Goal: Task Accomplishment & Management: Complete application form

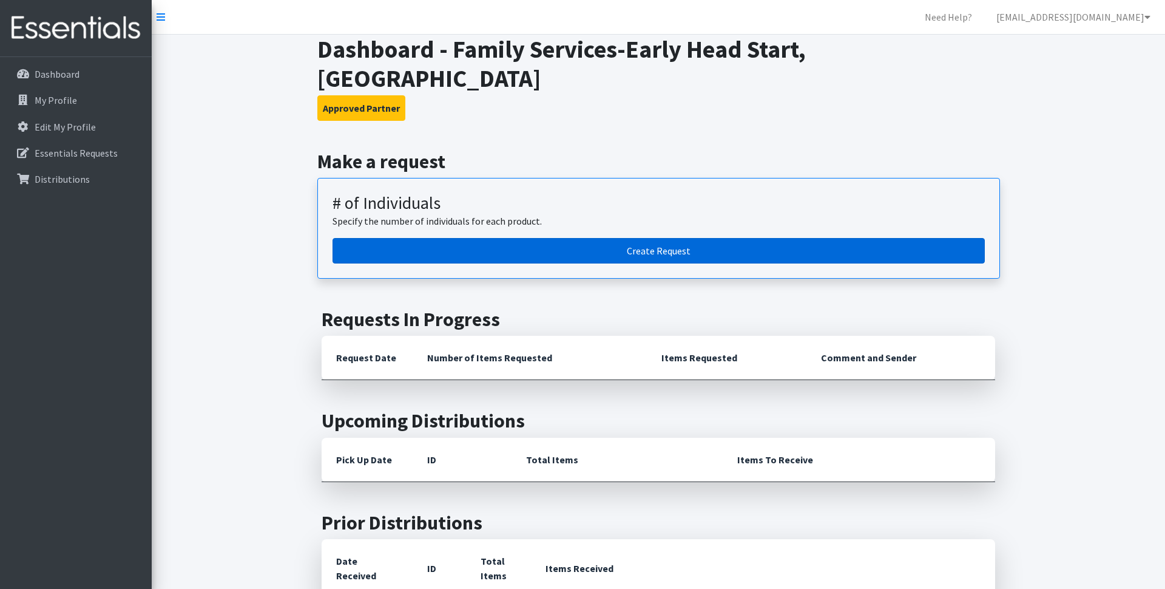
click at [784, 238] on link "Create Request" at bounding box center [659, 250] width 652 height 25
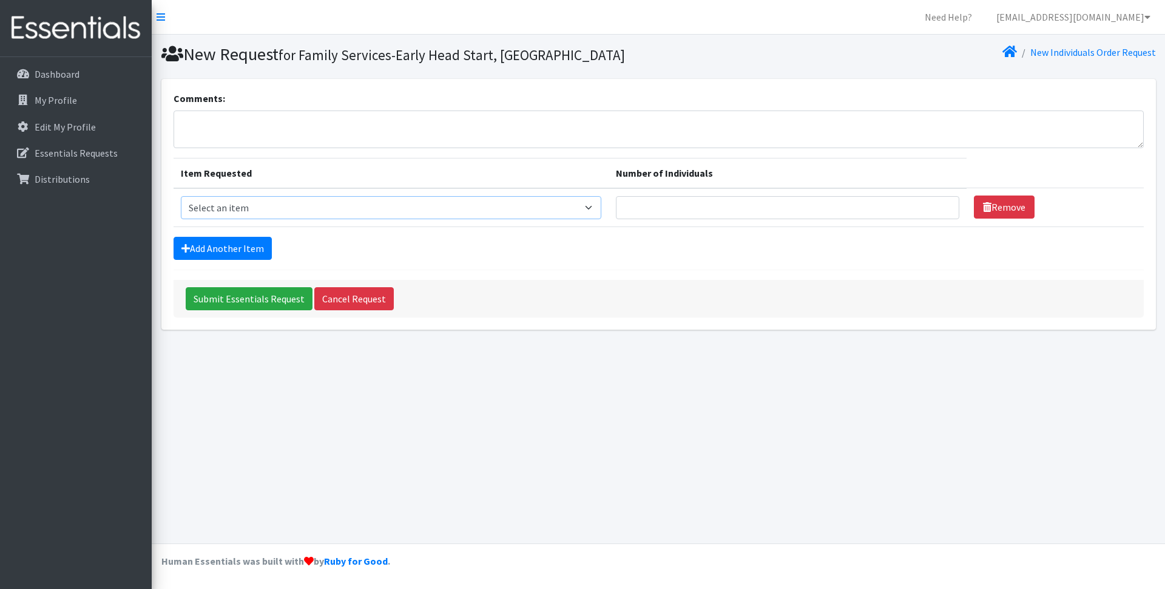
select select "14510"
click at [254, 256] on link "Add Another Item" at bounding box center [223, 248] width 98 height 23
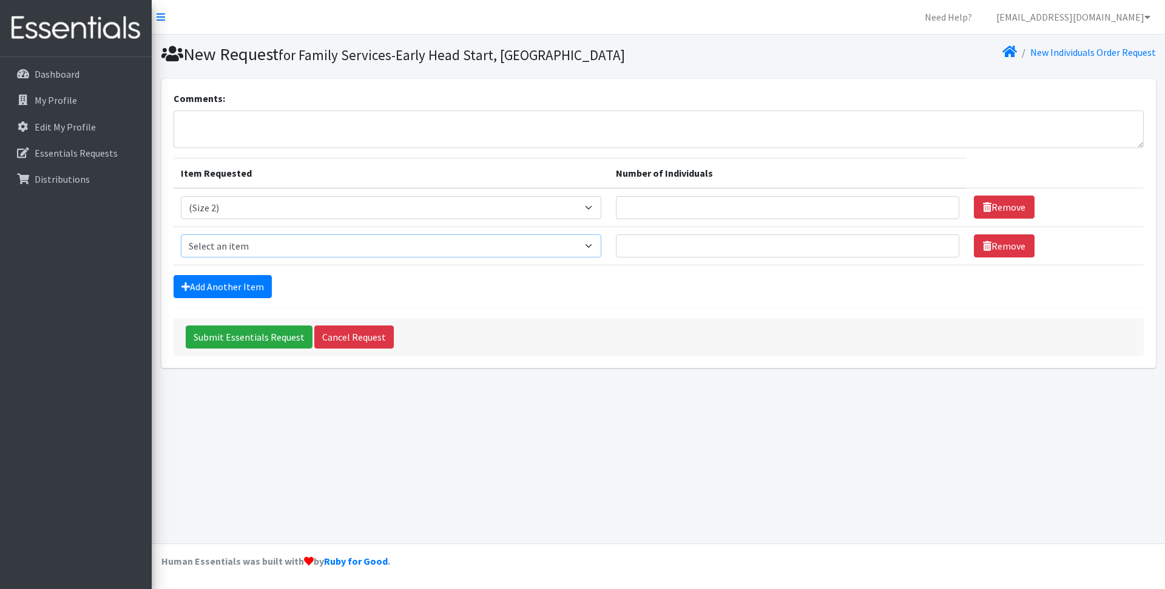
select select "14507"
click at [262, 285] on link "Add Another Item" at bounding box center [223, 286] width 98 height 23
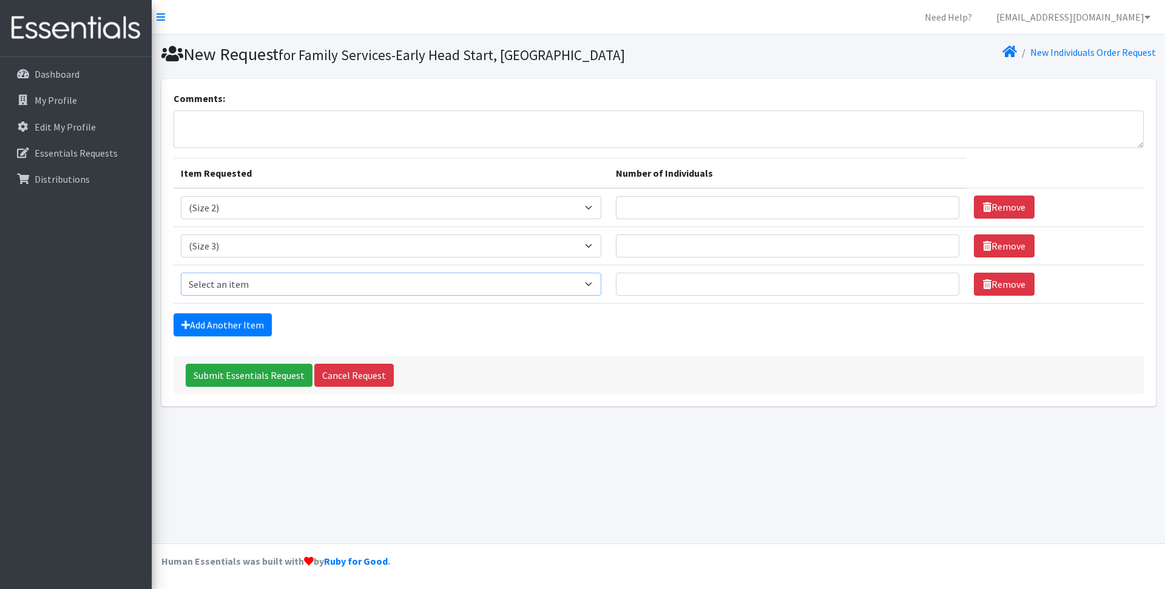
select select "14512"
click at [246, 329] on link "Add Another Item" at bounding box center [223, 324] width 98 height 23
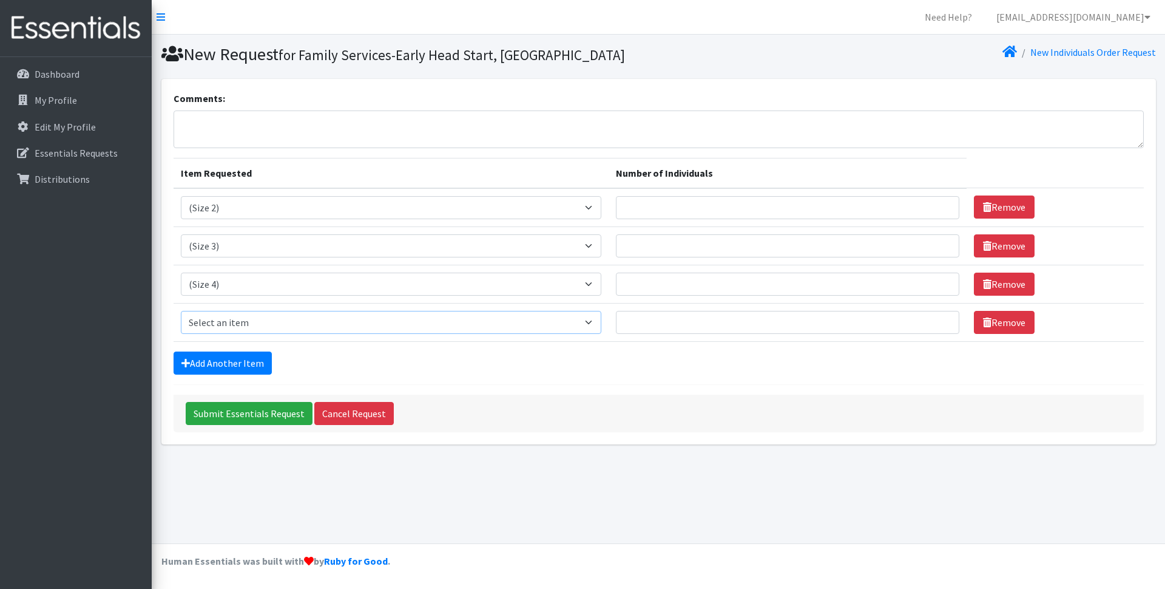
select select "14488"
click at [233, 357] on link "Add Another Item" at bounding box center [223, 362] width 98 height 23
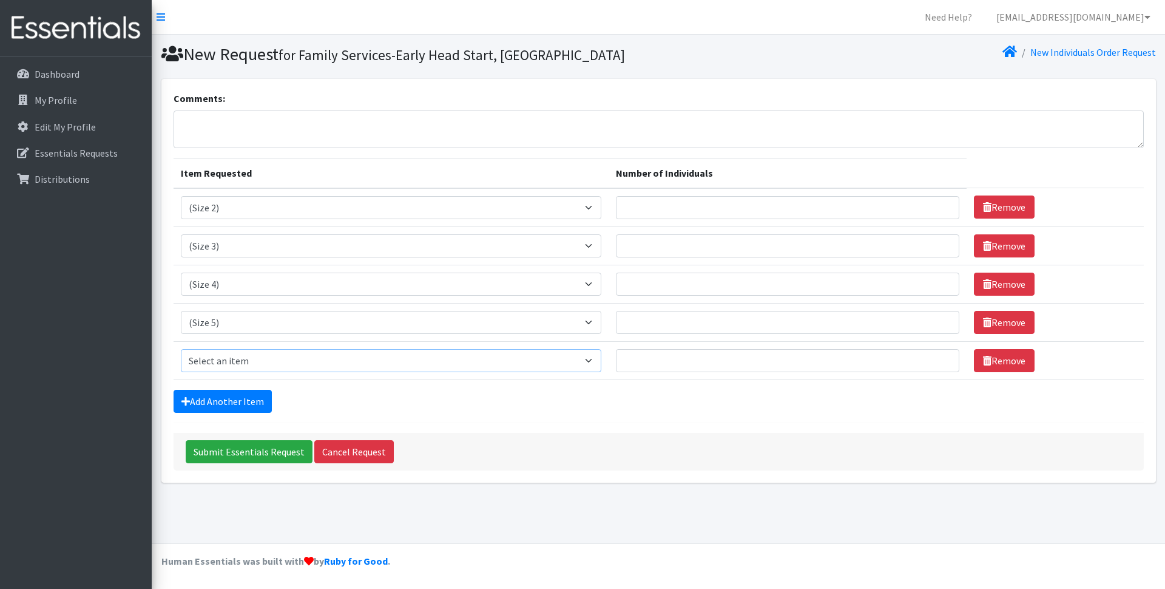
select select "14491"
click at [249, 398] on link "Add Another Item" at bounding box center [223, 401] width 98 height 23
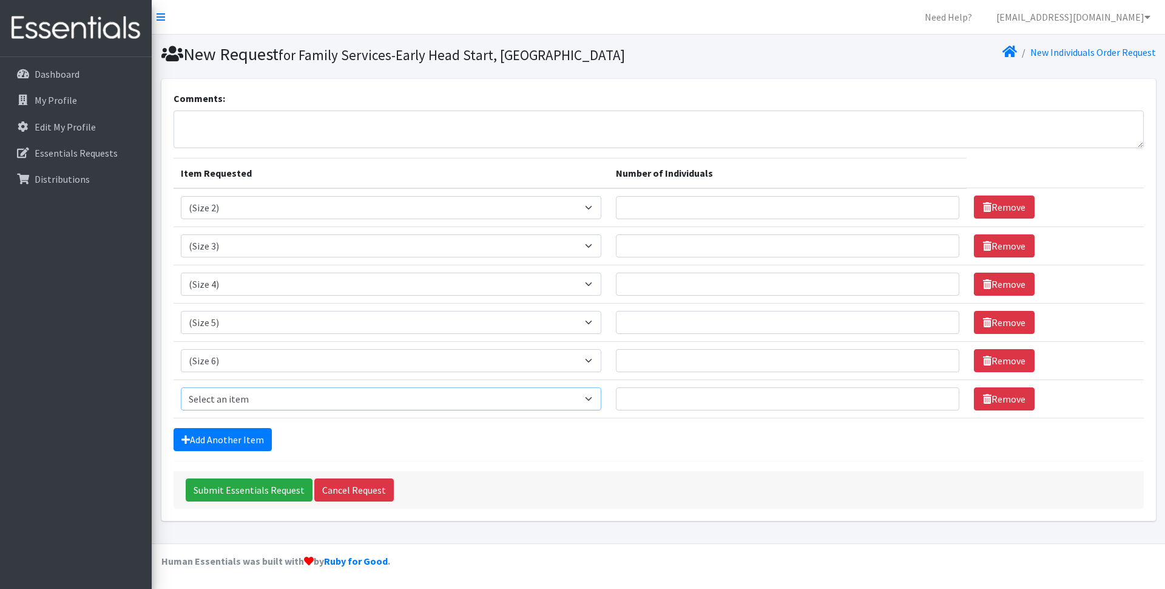
select select "14953"
click at [258, 444] on link "Add Another Item" at bounding box center [223, 439] width 98 height 23
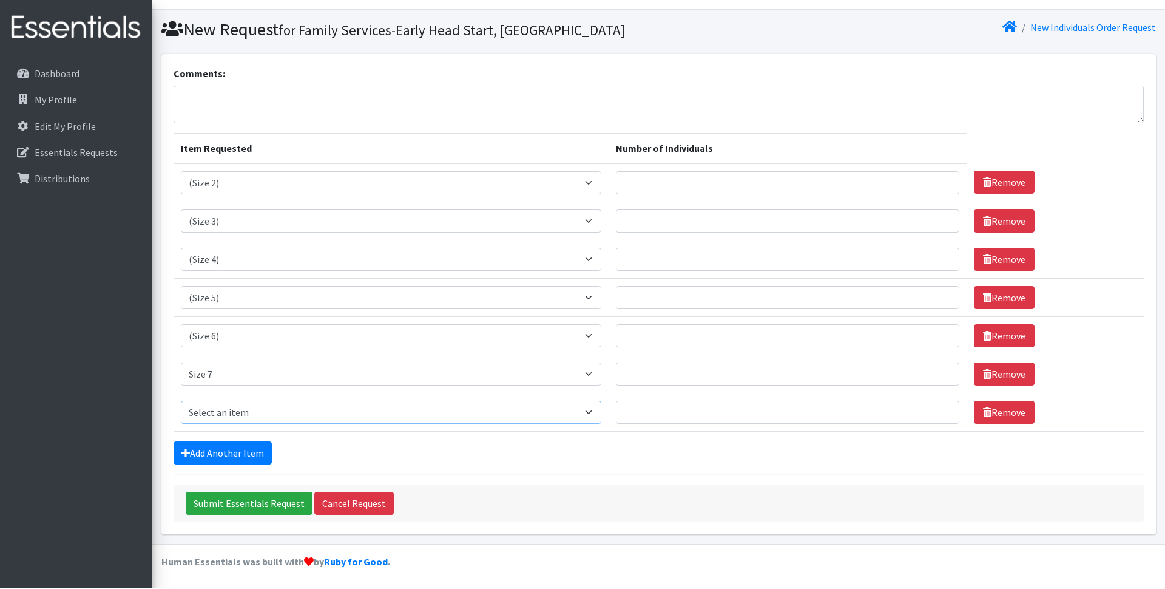
scroll to position [25, 0]
select select "14494"
click at [243, 452] on link "Add Another Item" at bounding box center [223, 452] width 98 height 23
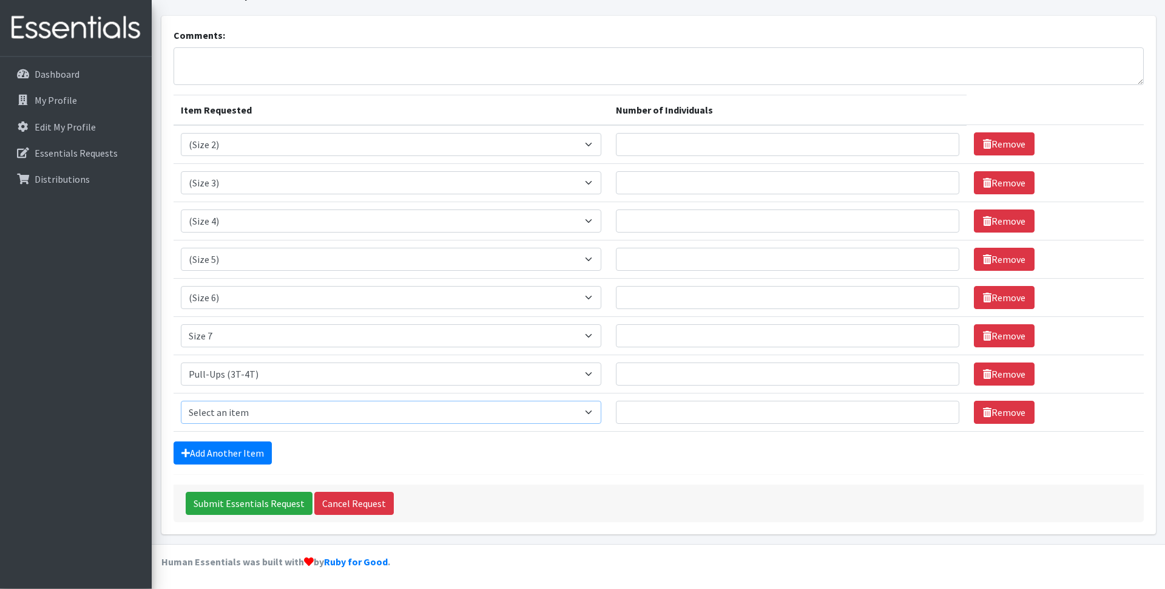
scroll to position [63, 0]
select select "14487"
click at [248, 451] on link "Add Another Item" at bounding box center [223, 452] width 98 height 23
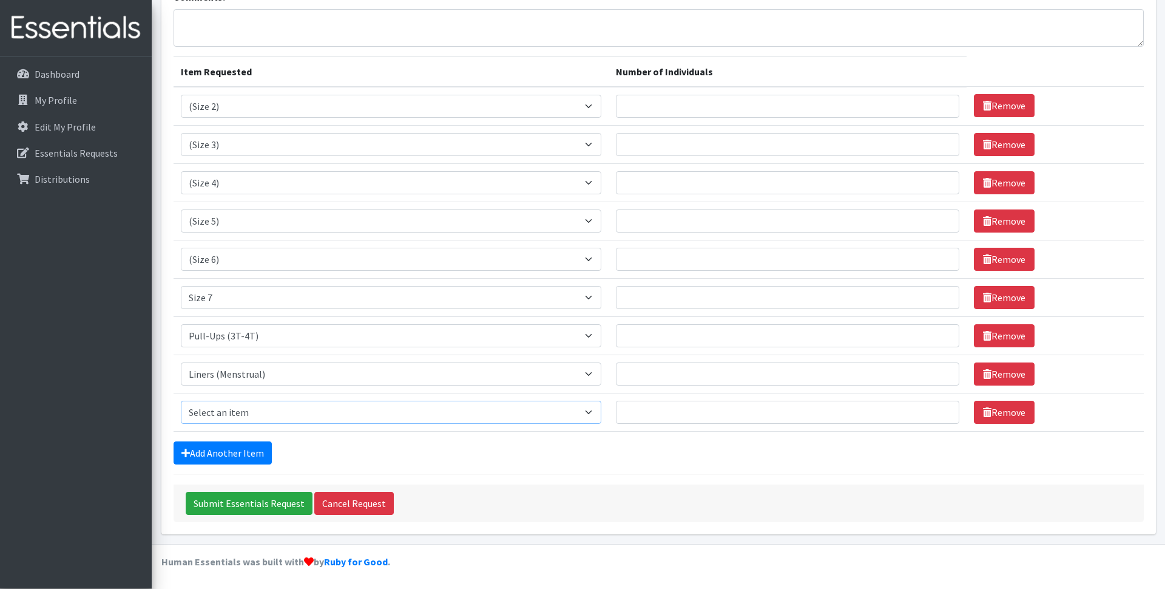
scroll to position [101, 0]
select select "14484"
click at [257, 457] on link "Add Another Item" at bounding box center [223, 452] width 98 height 23
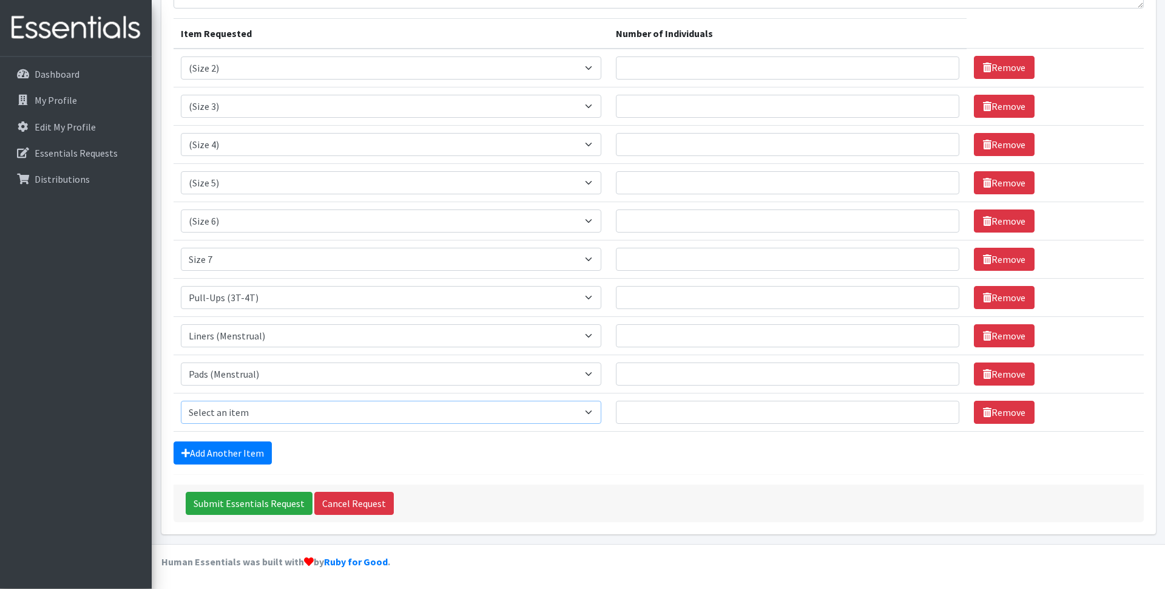
scroll to position [140, 0]
select select "14485"
click at [814, 66] on input "Number of Individuals" at bounding box center [787, 67] width 343 height 23
type input "3"
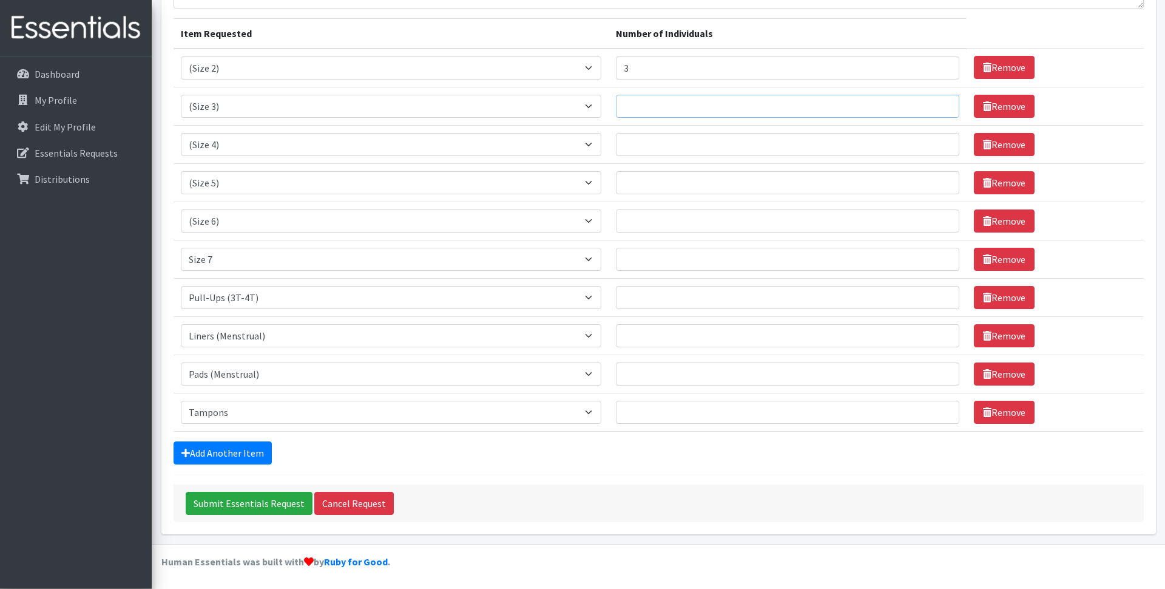
click at [747, 107] on input "Number of Individuals" at bounding box center [787, 106] width 343 height 23
type input "7"
click at [658, 157] on td "Number of Individuals" at bounding box center [788, 145] width 358 height 38
click at [658, 150] on input "Number of Individuals" at bounding box center [787, 144] width 343 height 23
type input "3"
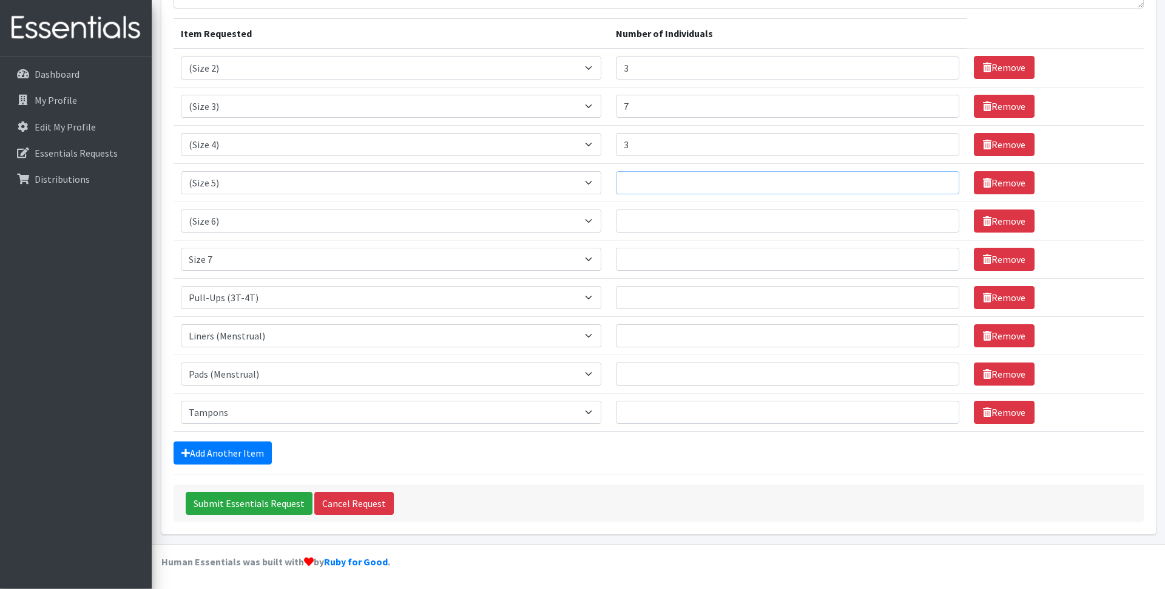
click at [731, 191] on input "Number of Individuals" at bounding box center [787, 183] width 343 height 23
type input "7"
click at [765, 217] on input "Number of Individuals" at bounding box center [787, 221] width 343 height 23
type input "4"
click at [721, 263] on input "Number of Individuals" at bounding box center [787, 259] width 343 height 23
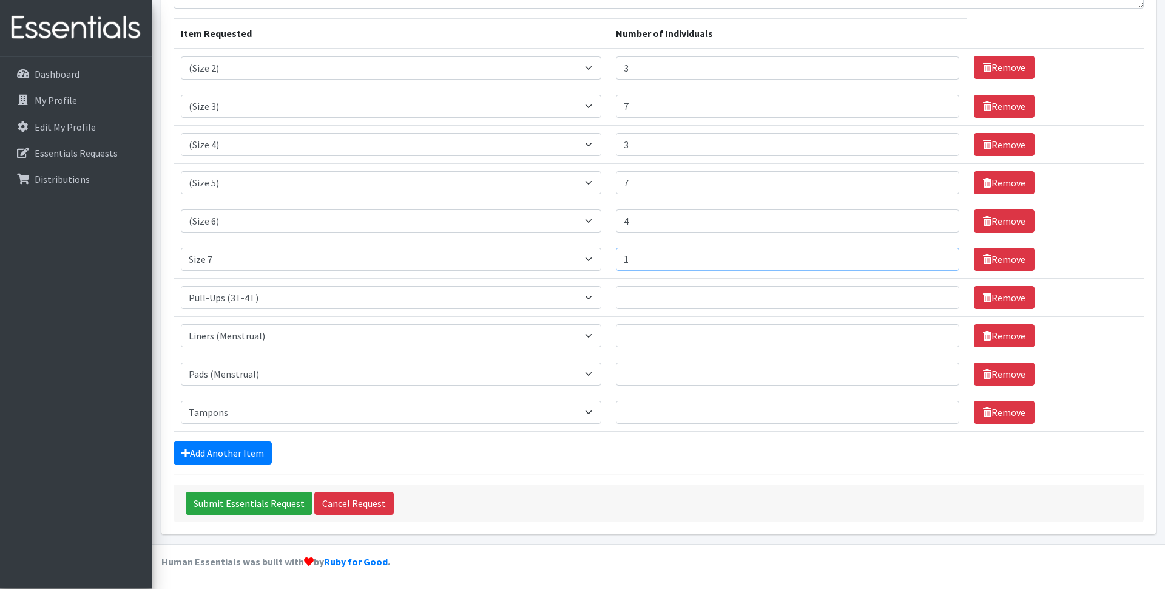
type input "1"
click at [686, 297] on input "Number of Individuals" at bounding box center [787, 297] width 343 height 23
type input "7"
click at [668, 337] on input "Number of Individuals" at bounding box center [787, 336] width 343 height 23
type input "6"
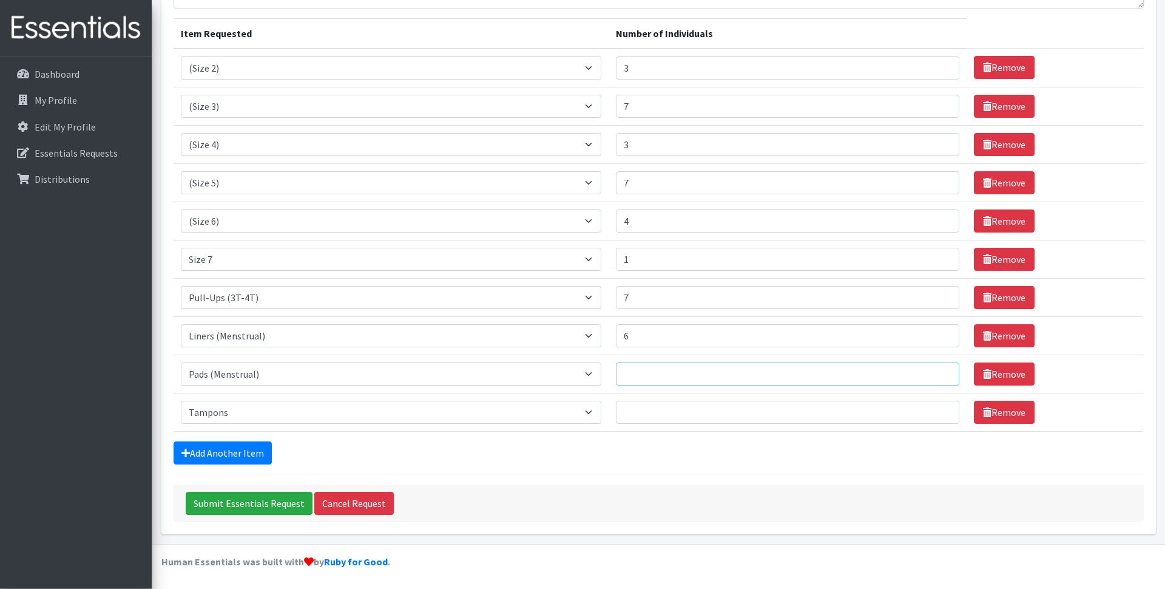
click at [669, 363] on input "Number of Individuals" at bounding box center [787, 374] width 343 height 23
type input "23"
click at [674, 410] on input "Number of Individuals" at bounding box center [787, 412] width 343 height 23
type input "10"
click at [280, 505] on input "Submit Essentials Request" at bounding box center [249, 503] width 127 height 23
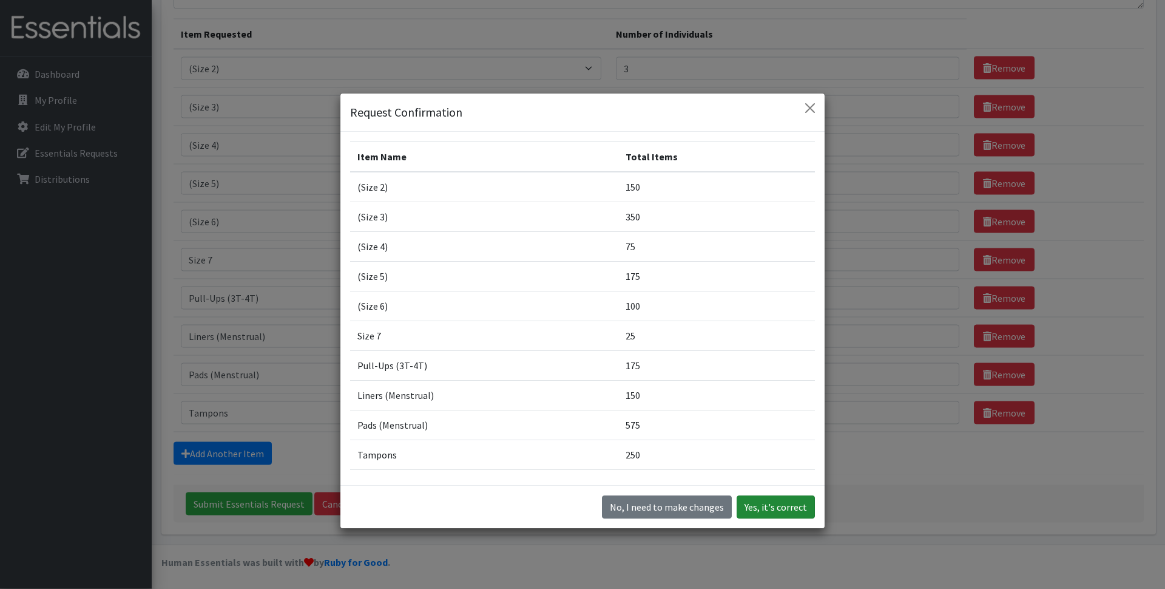
click at [796, 519] on button "Yes, it's correct" at bounding box center [776, 507] width 78 height 23
